Goal: Find specific page/section: Find specific page/section

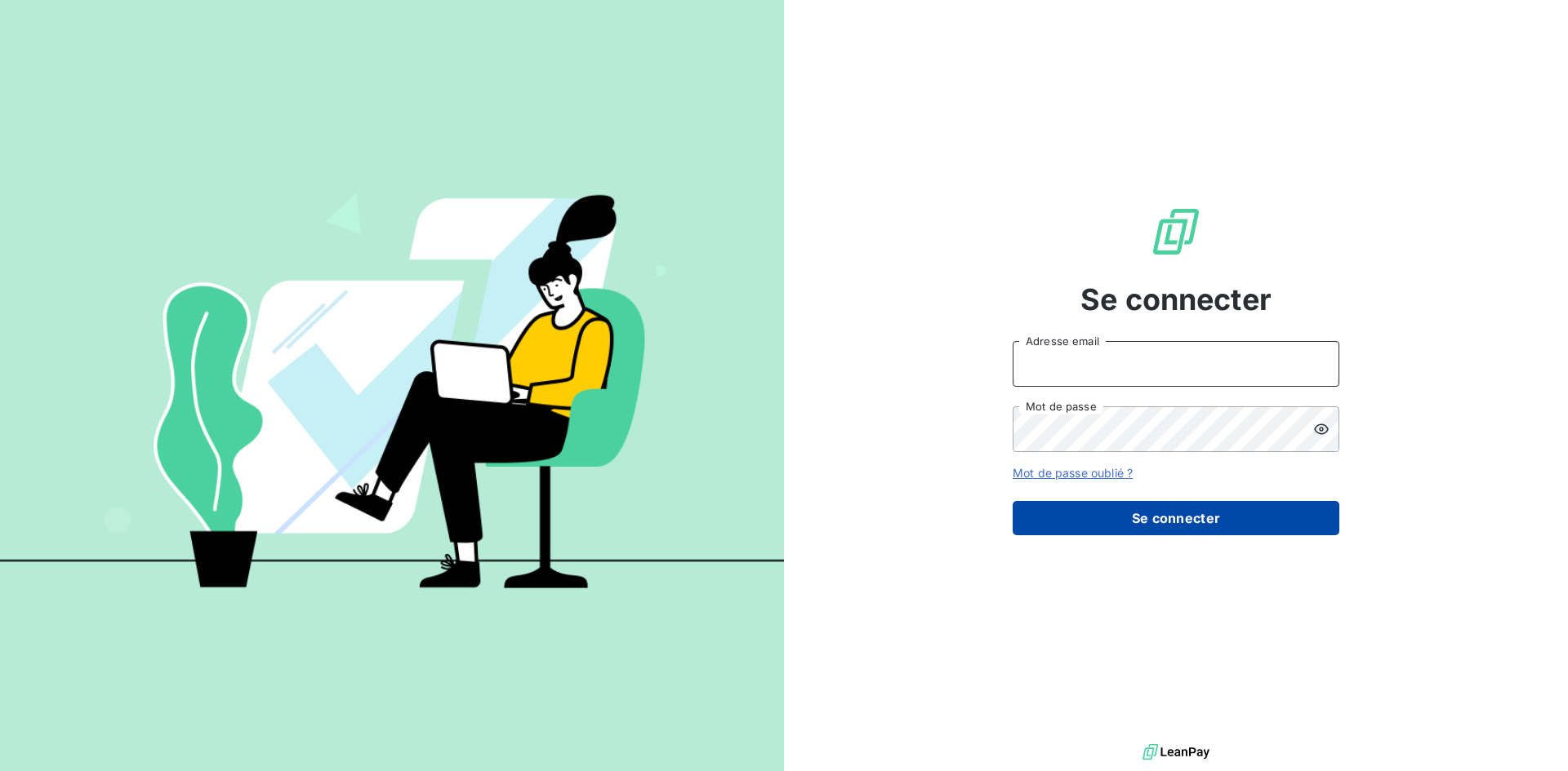
type input "[EMAIL_ADDRESS][DOMAIN_NAME]"
click at [1142, 513] on button "Se connecter" at bounding box center [1176, 519] width 326 height 34
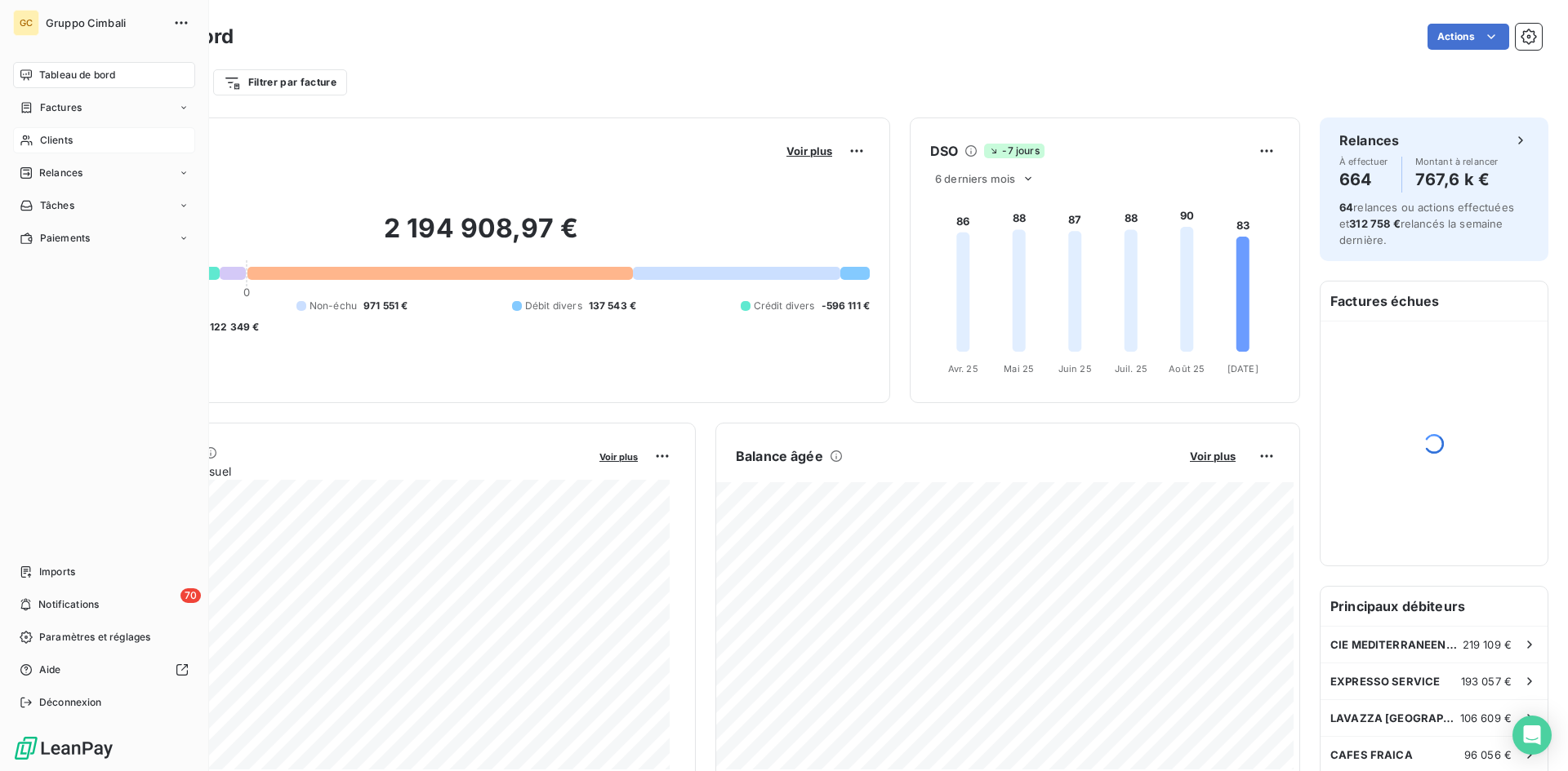
click at [44, 139] on span "Clients" at bounding box center [56, 140] width 33 height 14
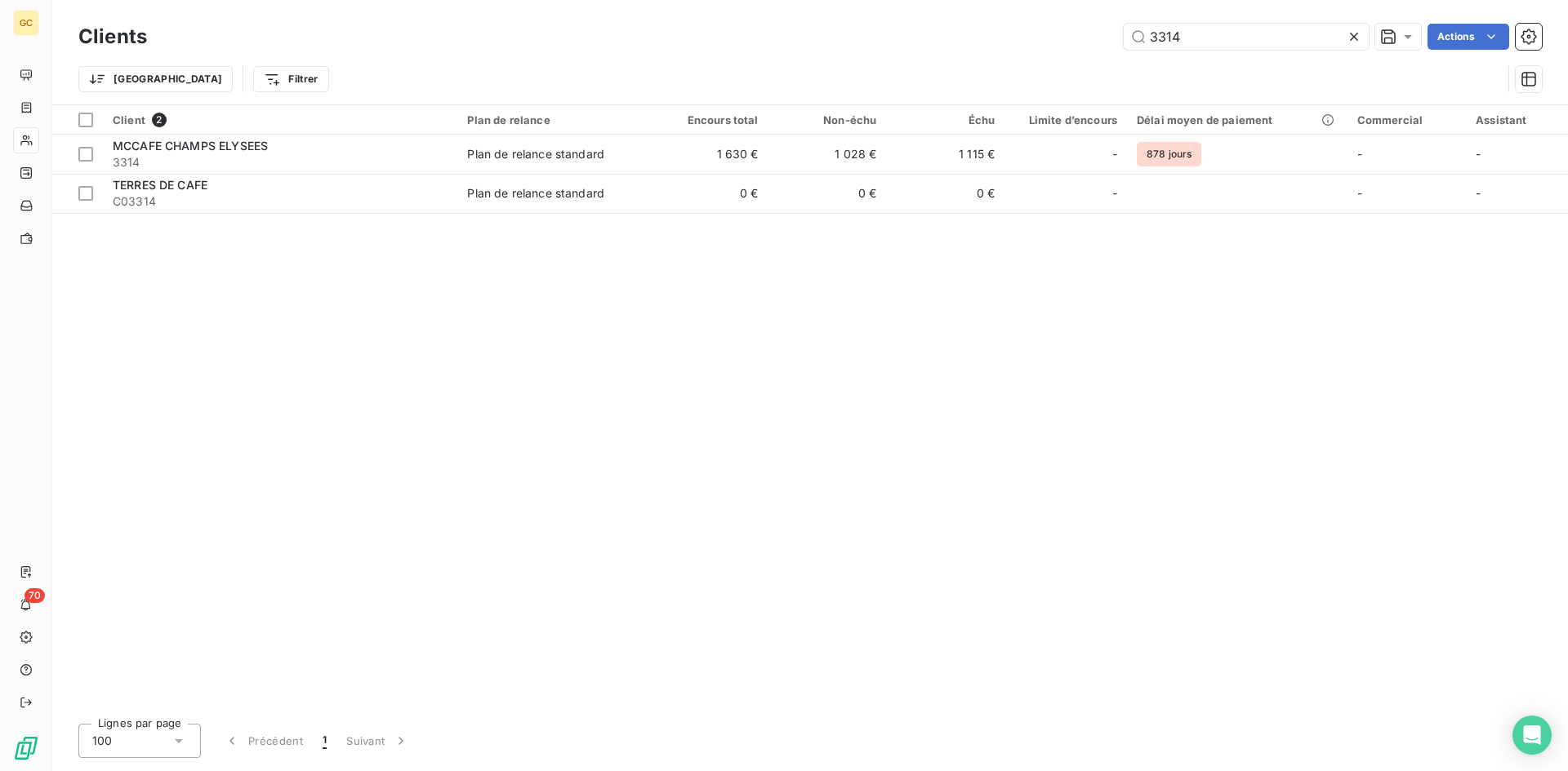
type input "3314"
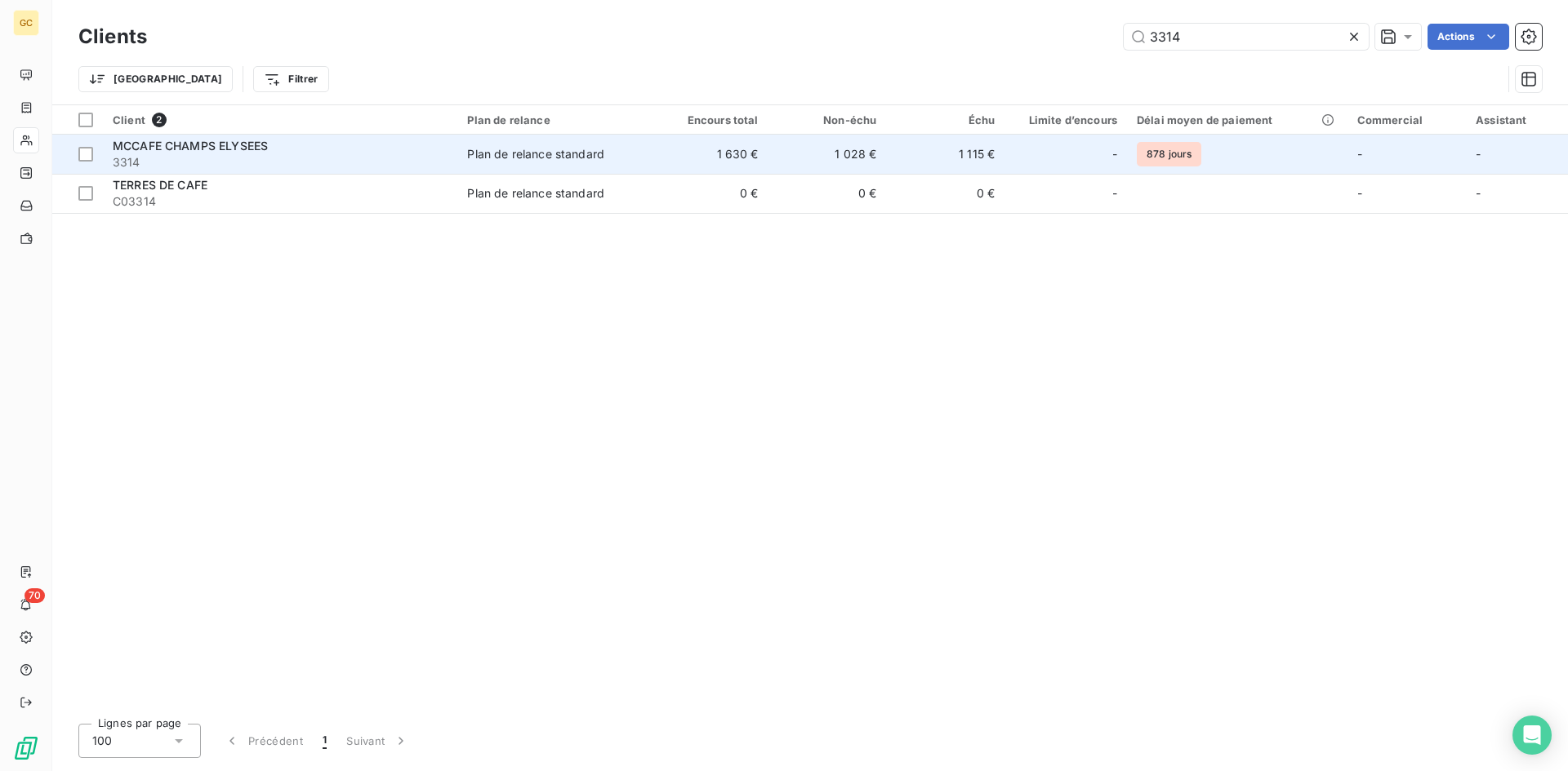
click at [181, 155] on span "3314" at bounding box center [280, 163] width 335 height 16
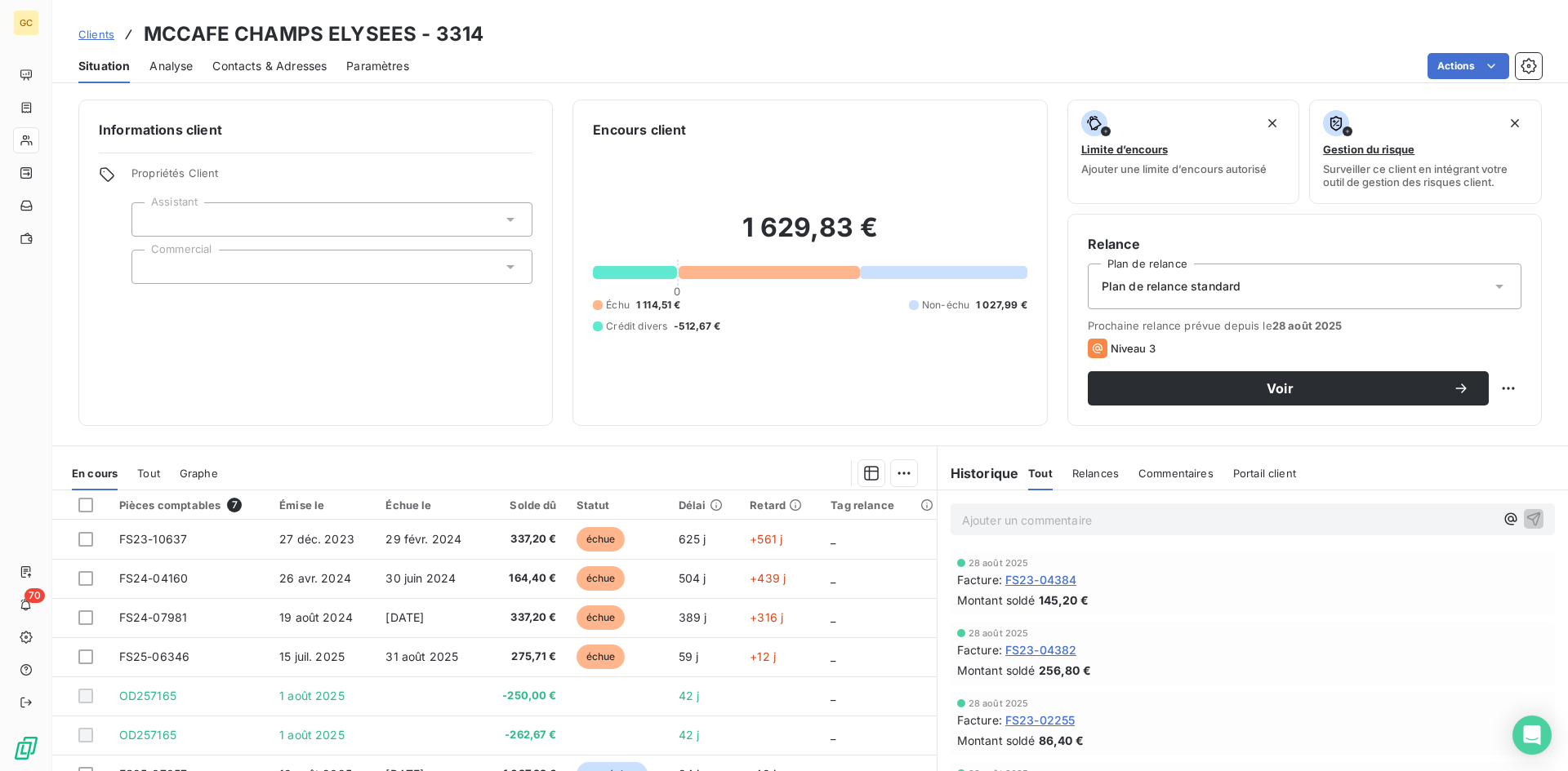
click at [252, 71] on span "Contacts & Adresses" at bounding box center [269, 66] width 114 height 16
